Goal: Task Accomplishment & Management: Complete application form

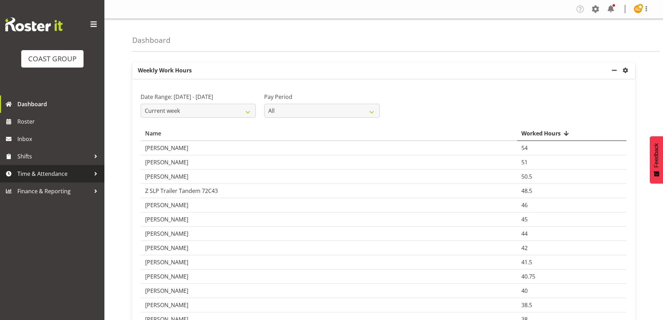
click at [59, 173] on span "Time & Attendance" at bounding box center [53, 173] width 73 height 10
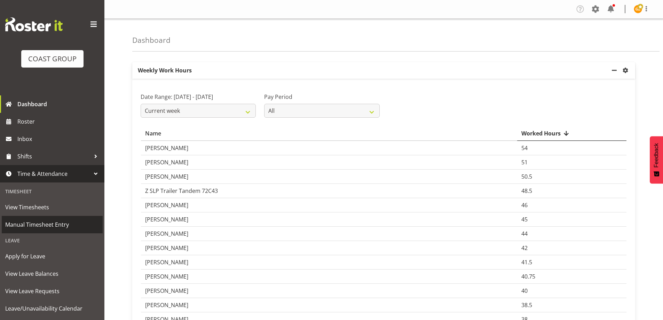
click at [46, 225] on span "Manual Timesheet Entry" at bounding box center [52, 224] width 94 height 10
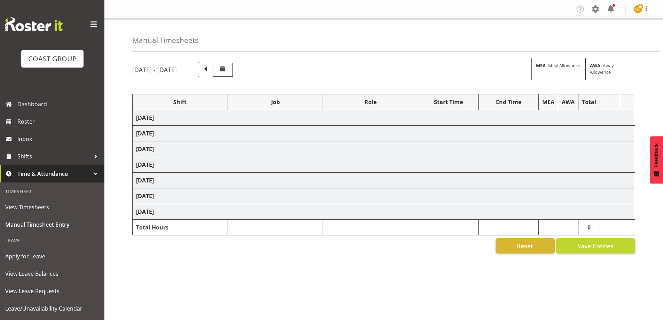
select select "47759"
select select "7032"
select select "47759"
select select "7032"
select select "8"
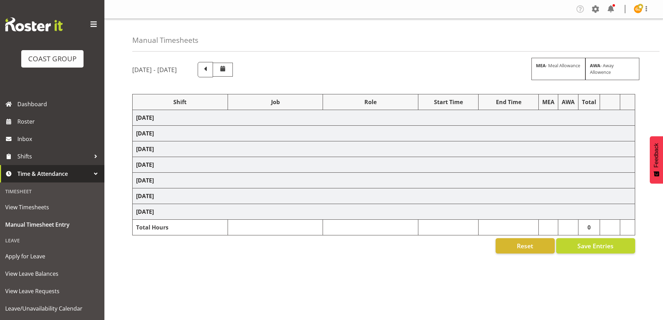
select select "47759"
select select "7032"
select select "47759"
select select "7032"
select select "47759"
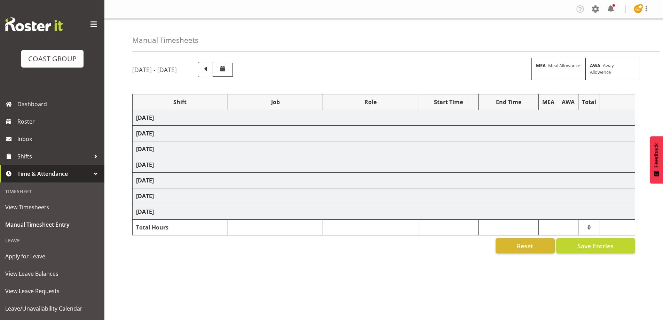
select select "7032"
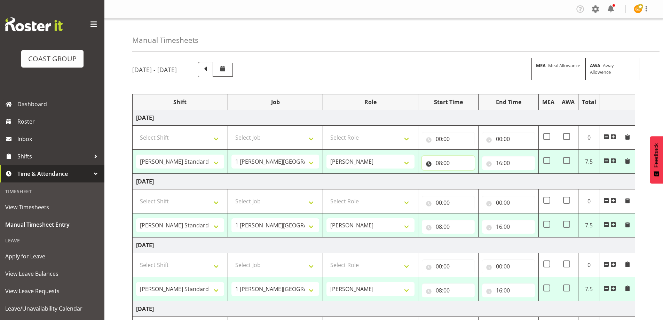
click at [461, 167] on input "08:00" at bounding box center [448, 163] width 53 height 14
click at [468, 180] on select "00 01 02 03 04 05 06 07 08 09 10 11 12 13 14 15 16 17 18 19 20 21 22 23" at bounding box center [469, 181] width 16 height 14
select select "7"
click at [461, 174] on select "00 01 02 03 04 05 06 07 08 09 10 11 12 13 14 15 16 17 18 19 20 21 22 23" at bounding box center [469, 181] width 16 height 14
type input "07:00"
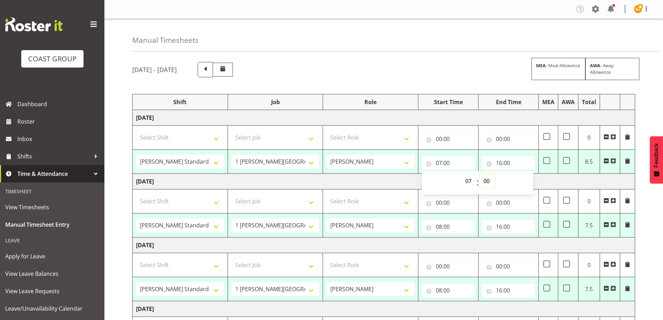
drag, startPoint x: 489, startPoint y: 182, endPoint x: 490, endPoint y: 177, distance: 4.9
click at [490, 182] on select "00 01 02 03 04 05 06 07 08 09 10 11 12 13 14 15 16 17 18 19 20 21 22 23 24 25 2…" at bounding box center [487, 181] width 16 height 14
select select "30"
click at [479, 174] on select "00 01 02 03 04 05 06 07 08 09 10 11 12 13 14 15 16 17 18 19 20 21 22 23 24 25 2…" at bounding box center [487, 181] width 16 height 14
type input "07:30"
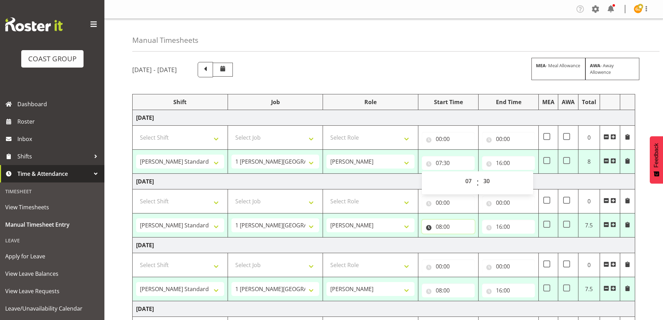
click at [457, 227] on input "08:00" at bounding box center [448, 227] width 53 height 14
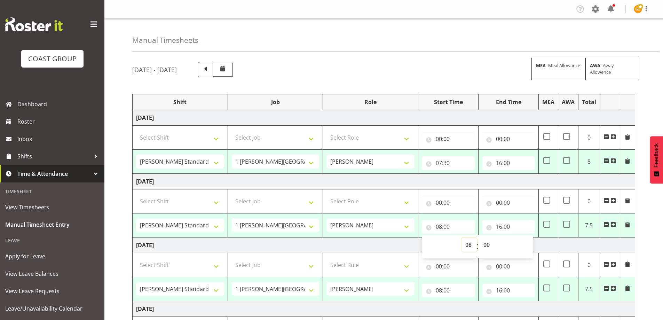
click at [466, 244] on select "00 01 02 03 04 05 06 07 08 09 10 11 12 13 14 15 16 17 18 19 20 21 22 23" at bounding box center [469, 245] width 16 height 14
select select "7"
click at [461, 238] on select "00 01 02 03 04 05 06 07 08 09 10 11 12 13 14 15 16 17 18 19 20 21 22 23" at bounding box center [469, 245] width 16 height 14
type input "07:00"
click at [492, 249] on select "00 01 02 03 04 05 06 07 08 09 10 11 12 13 14 15 16 17 18 19 20 21 22 23 24 25 2…" at bounding box center [487, 245] width 16 height 14
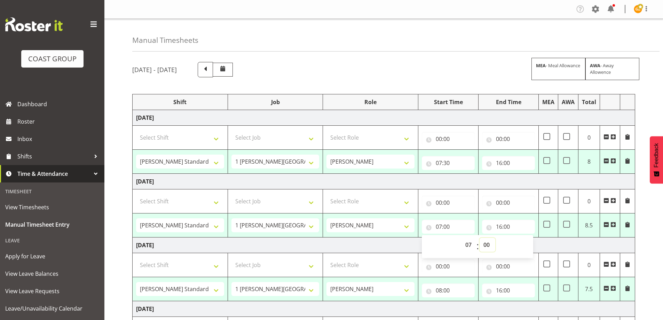
select select "30"
click at [479, 238] on select "00 01 02 03 04 05 06 07 08 09 10 11 12 13 14 15 16 17 18 19 20 21 22 23 24 25 2…" at bounding box center [487, 245] width 16 height 14
type input "07:30"
click at [452, 291] on input "08:00" at bounding box center [448, 290] width 53 height 14
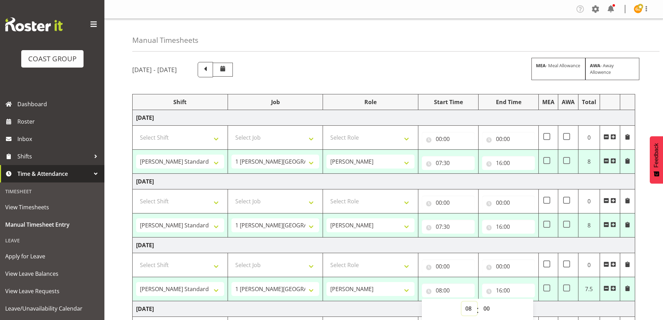
click at [470, 307] on select "00 01 02 03 04 05 06 07 08 09 10 11 12 13 14 15 16 17 18 19 20 21 22 23" at bounding box center [469, 308] width 16 height 14
select select "7"
click at [461, 301] on select "00 01 02 03 04 05 06 07 08 09 10 11 12 13 14 15 16 17 18 19 20 21 22 23" at bounding box center [469, 308] width 16 height 14
type input "07:00"
click at [491, 308] on select "00 01 02 03 04 05 06 07 08 09 10 11 12 13 14 15 16 17 18 19 20 21 22 23 24 25 2…" at bounding box center [487, 308] width 16 height 14
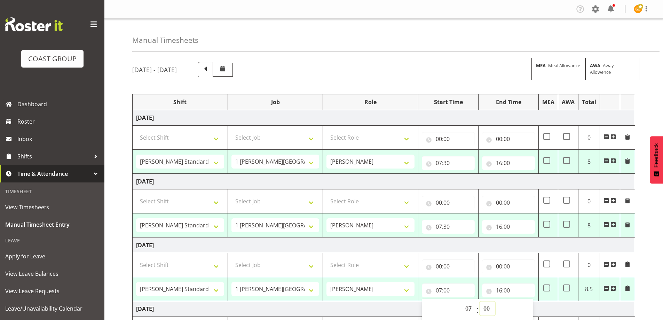
select select "30"
click at [479, 301] on select "00 01 02 03 04 05 06 07 08 09 10 11 12 13 14 15 16 17 18 19 20 21 22 23 24 25 2…" at bounding box center [487, 308] width 16 height 14
type input "07:30"
click at [509, 164] on input "16:00" at bounding box center [508, 163] width 53 height 14
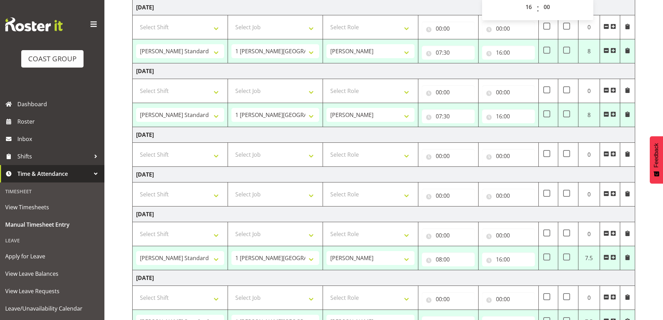
scroll to position [209, 0]
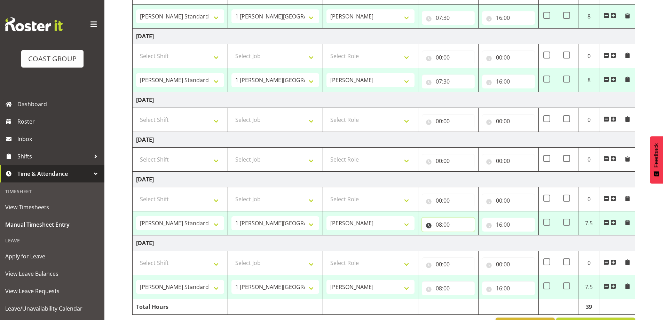
click at [448, 221] on input "08:00" at bounding box center [448, 224] width 53 height 14
click at [466, 244] on select "00 01 02 03 04 05 06 07 08 09 10 11 12 13 14 15 16 17 18 19 20 21 22 23" at bounding box center [469, 243] width 16 height 14
select select "7"
click at [461, 236] on select "00 01 02 03 04 05 06 07 08 09 10 11 12 13 14 15 16 17 18 19 20 21 22 23" at bounding box center [469, 243] width 16 height 14
type input "07:00"
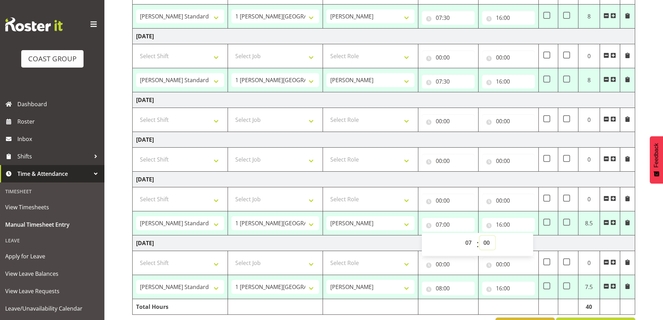
click at [484, 243] on select "00 01 02 03 04 05 06 07 08 09 10 11 12 13 14 15 16 17 18 19 20 21 22 23 24 25 2…" at bounding box center [487, 243] width 16 height 14
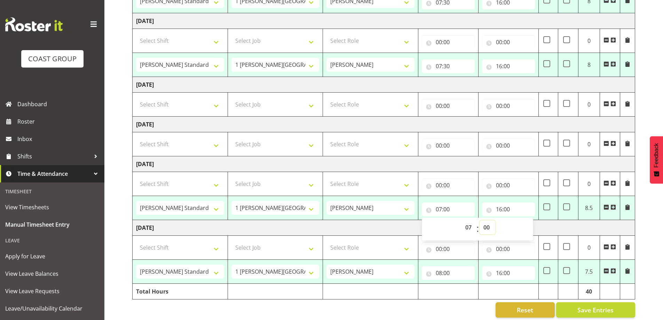
scroll to position [232, 0]
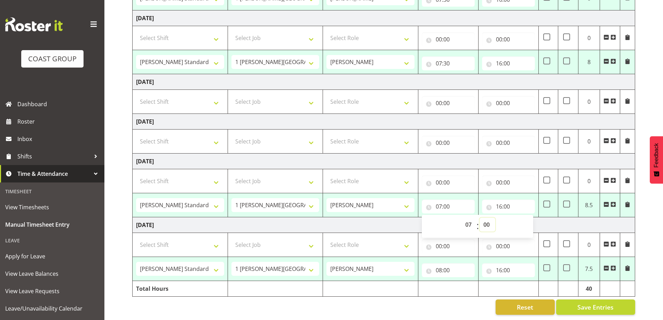
click at [487, 220] on select "00 01 02 03 04 05 06 07 08 09 10 11 12 13 14 15 16 17 18 19 20 21 22 23 24 25 2…" at bounding box center [487, 224] width 16 height 14
select select "30"
click at [479, 217] on select "00 01 02 03 04 05 06 07 08 09 10 11 12 13 14 15 16 17 18 19 20 21 22 23 24 25 2…" at bounding box center [487, 224] width 16 height 14
type input "07:30"
click at [584, 302] on span "Save Entries" at bounding box center [595, 306] width 36 height 9
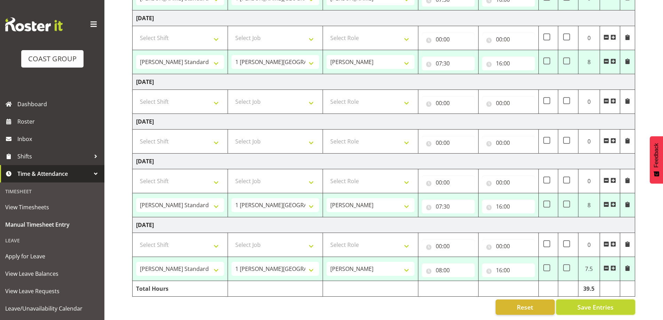
select select "47759"
select select "7032"
select select "47759"
select select "7032"
select select "47759"
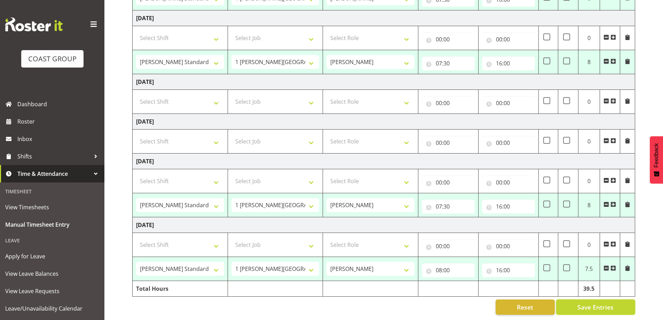
select select "7032"
select select "47759"
select select "7032"
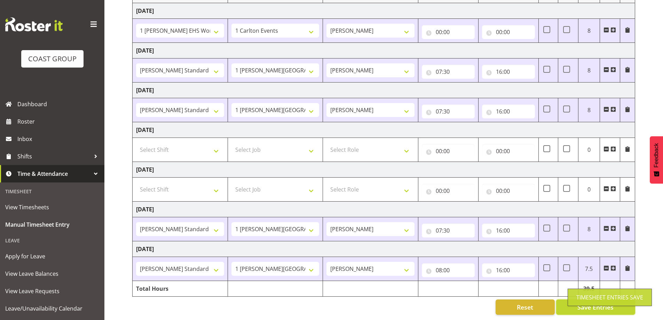
select select "47759"
select select "7032"
type input "07:30"
type input "16:00"
select select "47759"
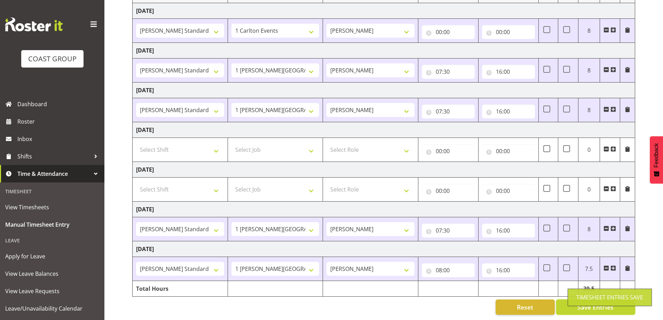
select select "7032"
select select "47759"
select select "7032"
select select "47759"
select select "7032"
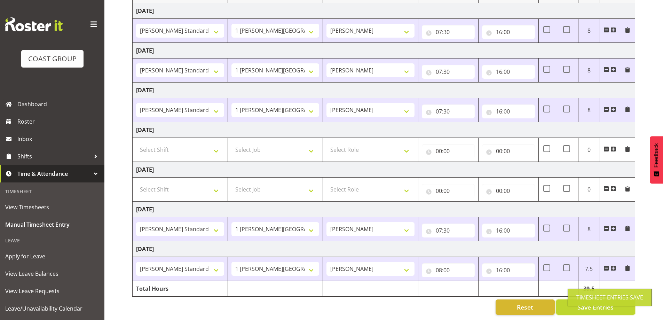
select select "47759"
select select "7032"
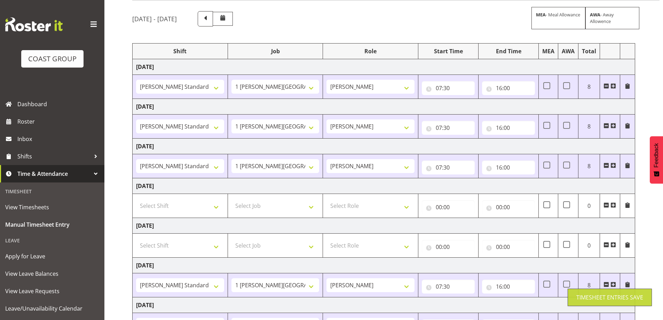
scroll to position [0, 0]
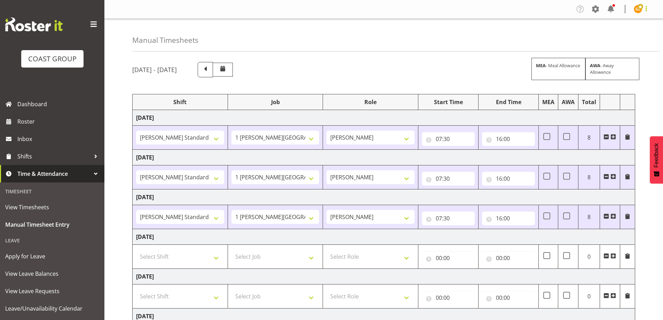
click at [645, 9] on span at bounding box center [646, 9] width 8 height 8
click at [631, 41] on link "Log Out" at bounding box center [617, 36] width 67 height 13
